Goal: Information Seeking & Learning: Learn about a topic

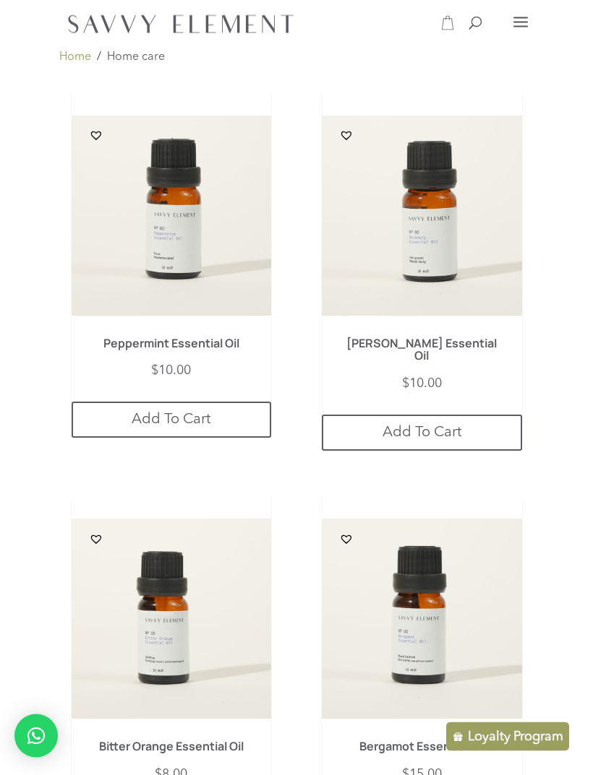
scroll to position [493, 0]
click at [111, 349] on h1 "Peppermint Essential Oil" at bounding box center [171, 347] width 160 height 20
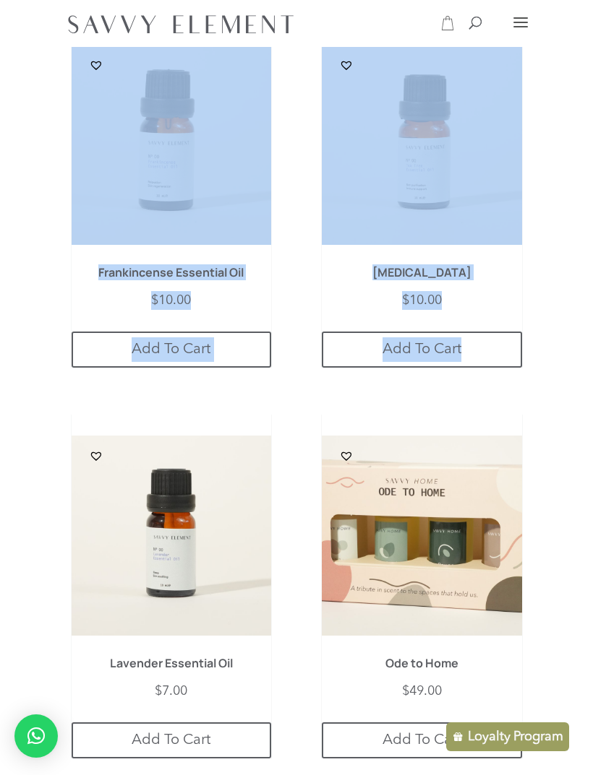
scroll to position [1393, 0]
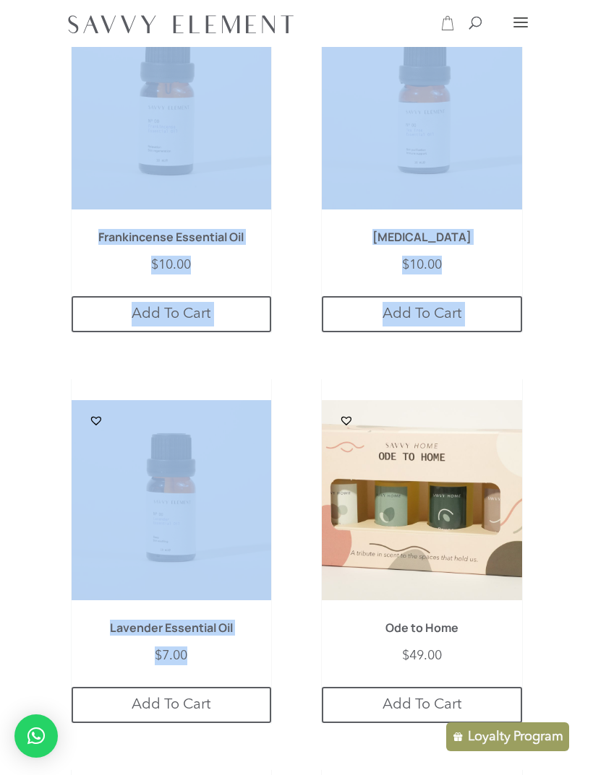
copy ul "Peppermint Essential Oil $ 10.00 Purchase & earn 10 points! Add To Cart Rosemar…"
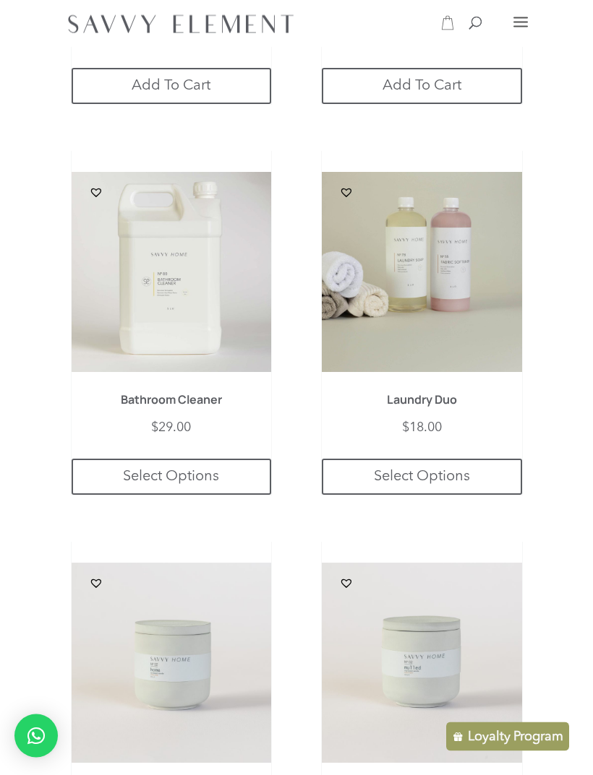
scroll to position [2005, 0]
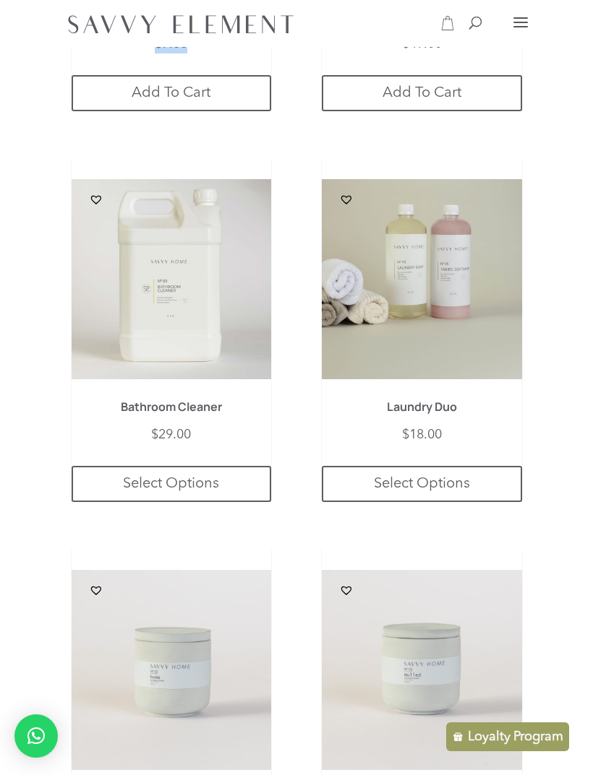
click at [488, 331] on img at bounding box center [422, 279] width 200 height 200
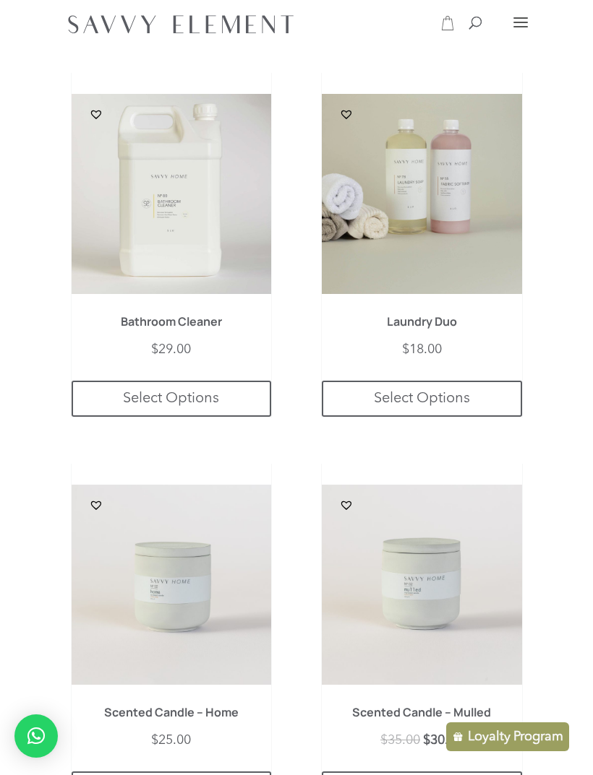
scroll to position [2081, 0]
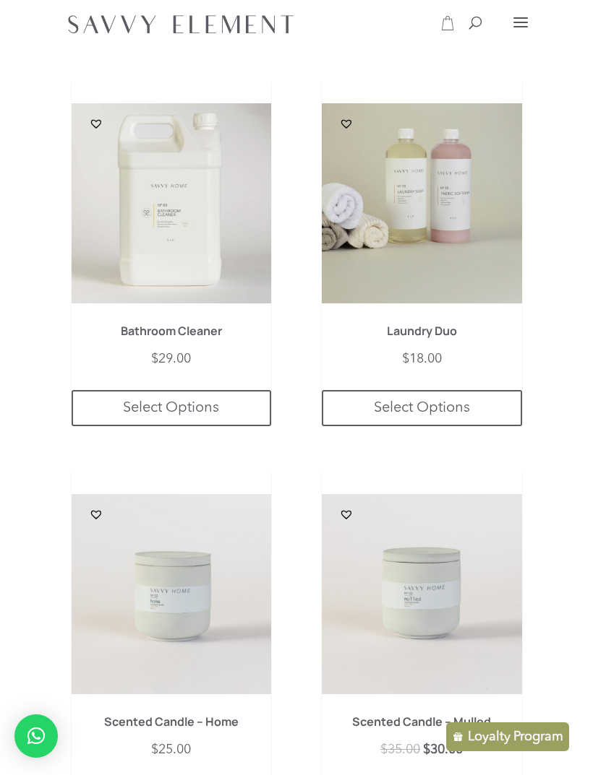
click at [227, 260] on img at bounding box center [172, 203] width 200 height 200
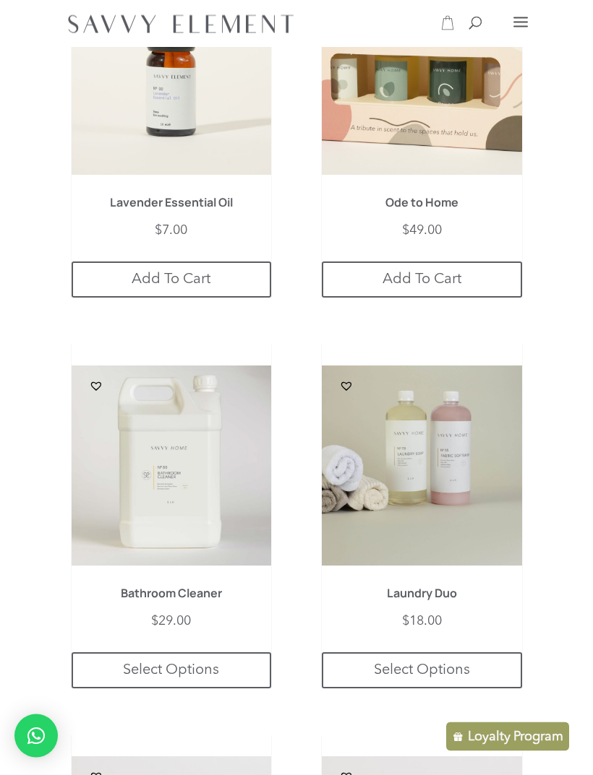
scroll to position [1819, 0]
click at [253, 509] on img at bounding box center [172, 466] width 200 height 200
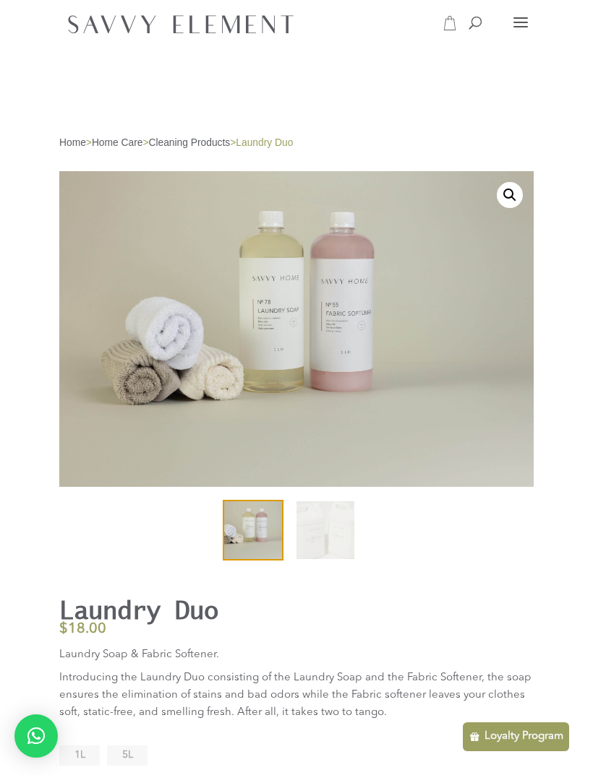
click at [79, 607] on h1 "Laundry Duo" at bounding box center [237, 609] width 356 height 29
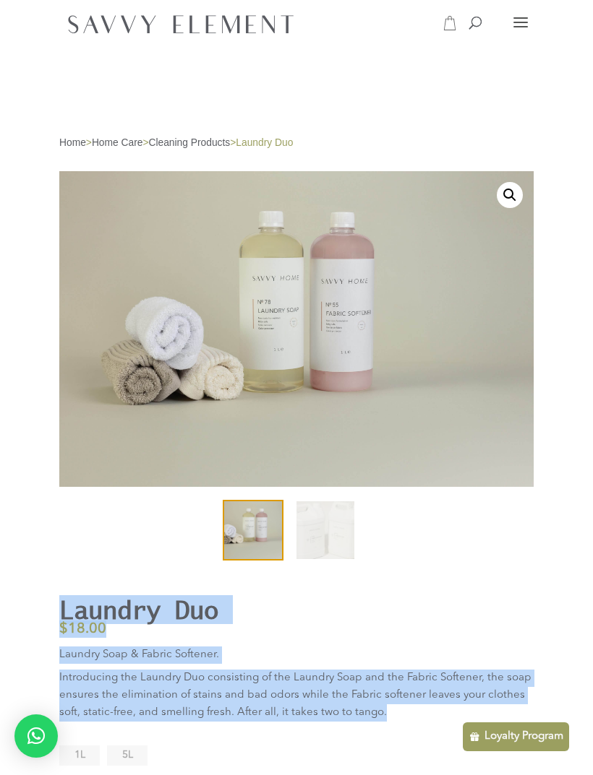
copy div "Laundry Duo $ 18.00 Laundry Soap & Fabric Softener. Introducing the Laundry Duo…"
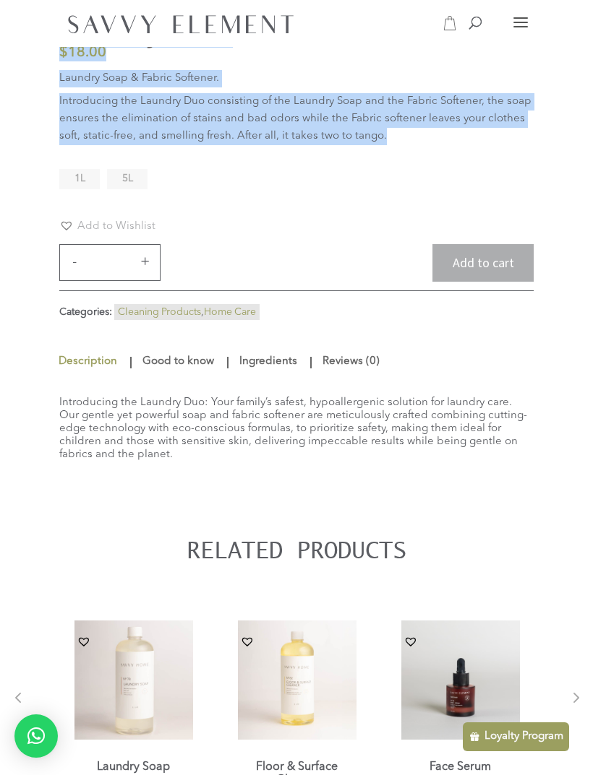
scroll to position [579, 0]
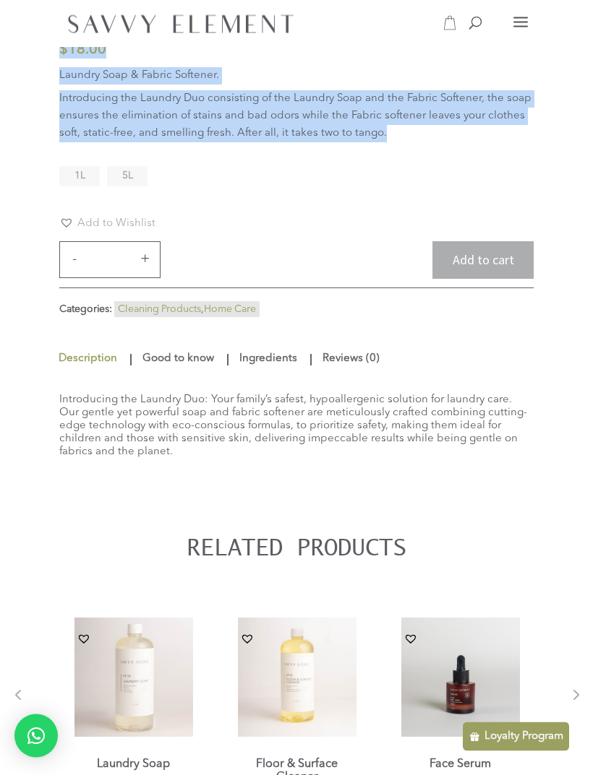
click at [180, 373] on link "Good to know" at bounding box center [178, 360] width 79 height 26
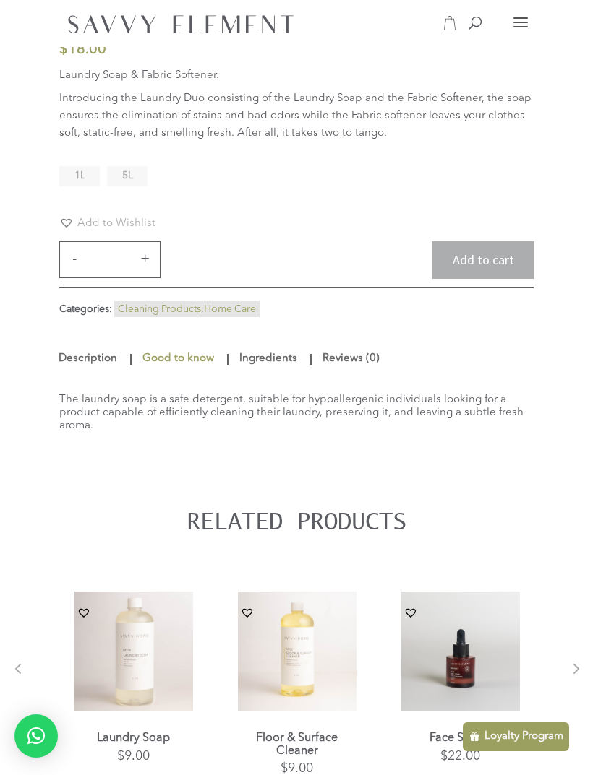
click at [254, 418] on div "The laundry soap is a safe detergent, suitable for hypoallergenic individuals l…" at bounding box center [296, 413] width 474 height 82
click at [251, 417] on div "The laundry soap is a safe detergent, suitable for hypoallergenic individuals l…" at bounding box center [296, 413] width 474 height 82
click at [255, 419] on div "The laundry soap is a safe detergent, suitable for hypoallergenic individuals l…" at bounding box center [296, 413] width 474 height 82
click at [187, 455] on div "The laundry soap is a safe detergent, suitable for hypoallergenic individuals l…" at bounding box center [296, 413] width 474 height 82
click at [77, 413] on div "The laundry soap is a safe detergent, suitable for hypoallergenic individuals l…" at bounding box center [296, 413] width 474 height 82
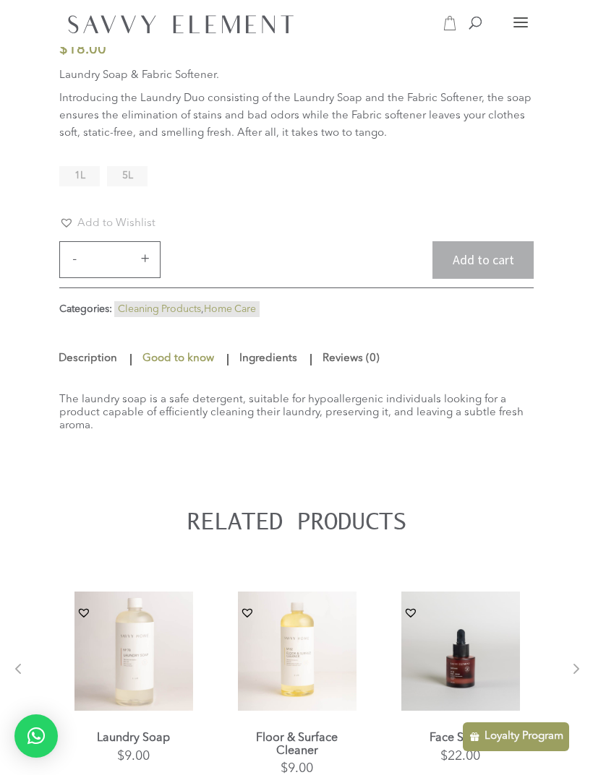
copy div "The laundry soap is a safe detergent, suitable for hypoallergenic individuals l…"
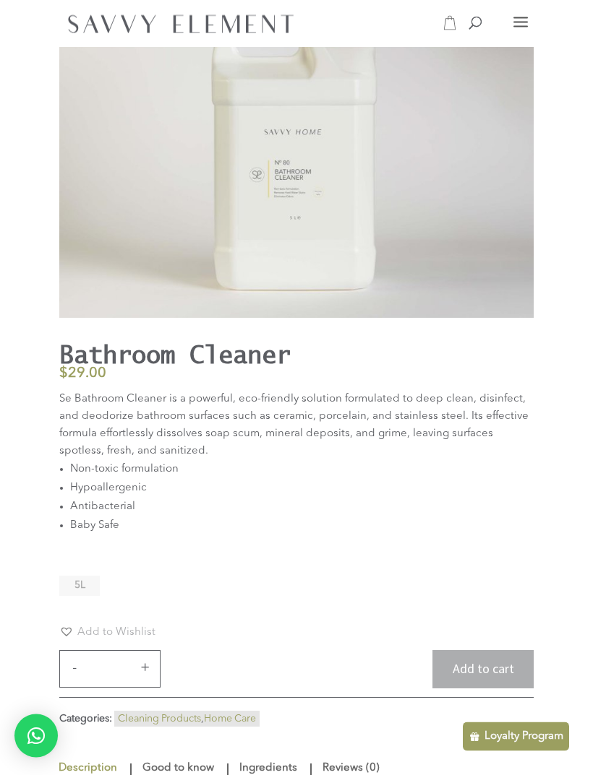
scroll to position [170, 0]
click at [82, 352] on h1 "Bathroom Cleaner" at bounding box center [237, 354] width 356 height 29
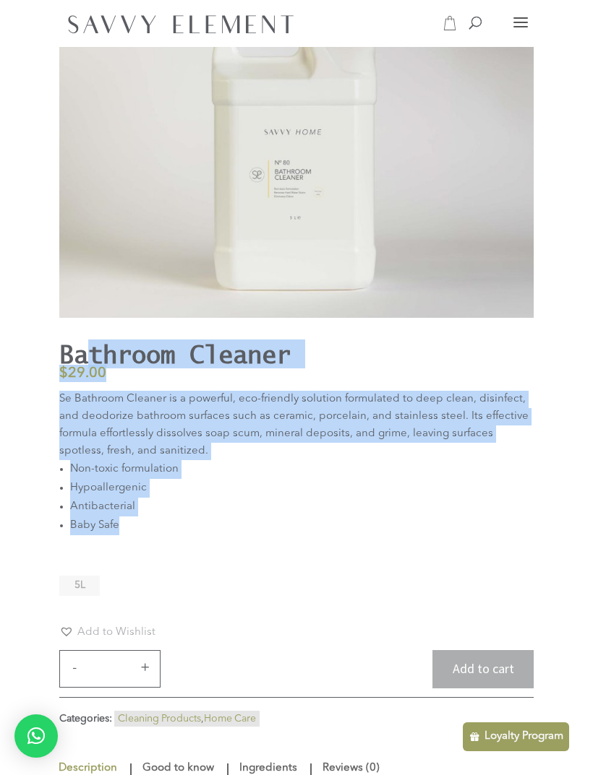
copy div "throom Cleaner $ 29.00 Se Bathroom Cleaner is a powerful, eco-friendly solution…"
copy div "Bathroom Cleaner $ 29.00 Se Bathroom Cleaner is a powerful, eco-friendly soluti…"
